Goal: Find specific page/section: Find specific page/section

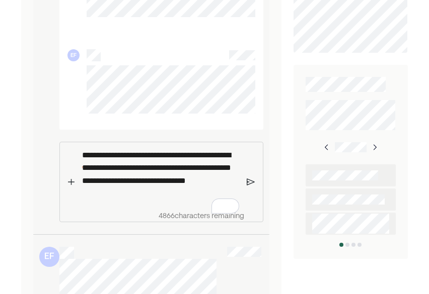
scroll to position [396, 0]
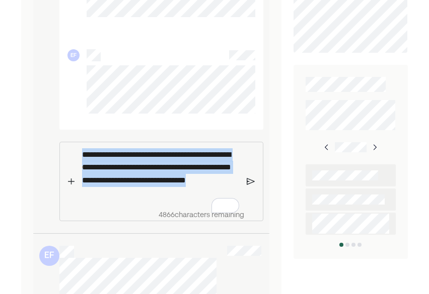
drag, startPoint x: 154, startPoint y: 205, endPoint x: 72, endPoint y: 156, distance: 95.7
click at [72, 156] on div "**********" at bounding box center [161, 182] width 204 height 80
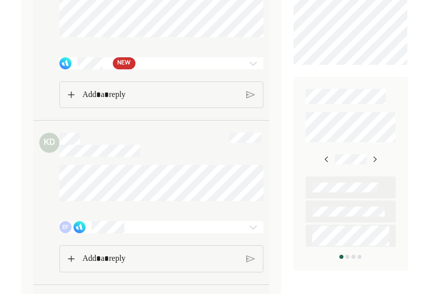
scroll to position [385, 0]
click at [256, 66] on img at bounding box center [253, 62] width 12 height 12
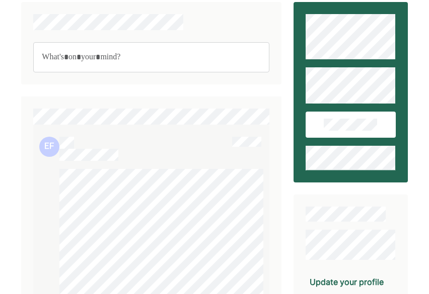
scroll to position [0, 0]
